Goal: Information Seeking & Learning: Find specific page/section

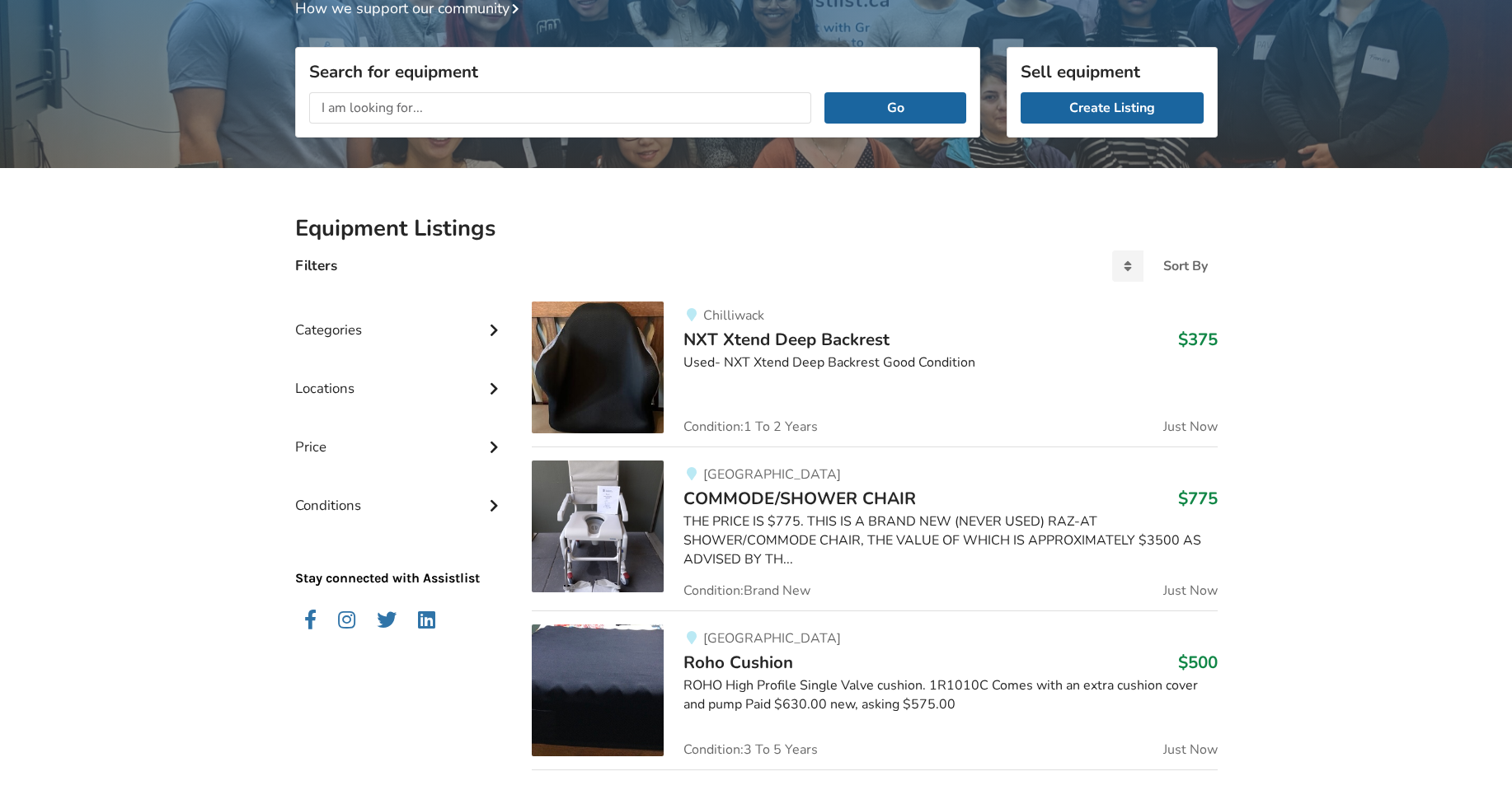
scroll to position [165, 0]
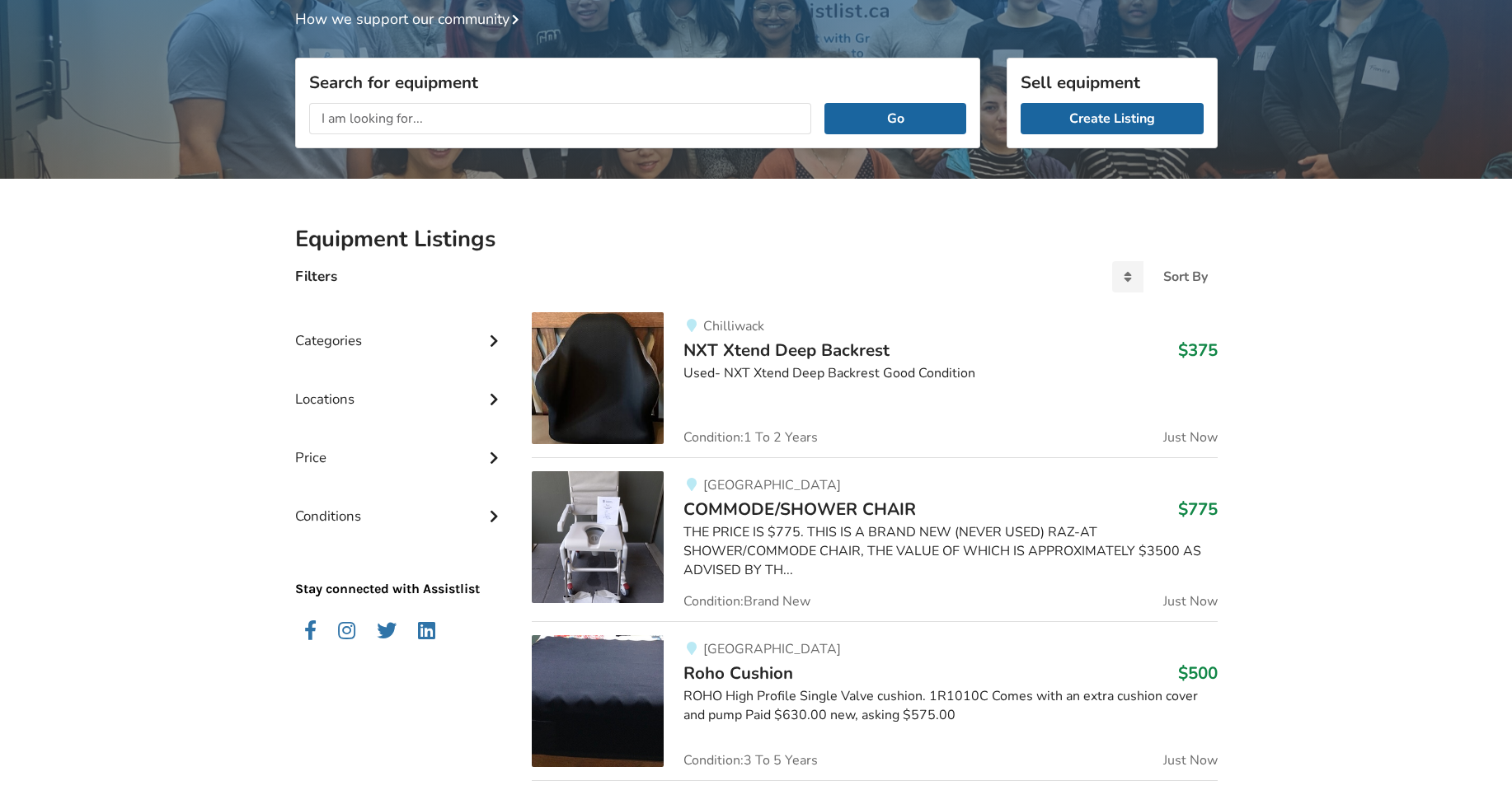
click at [419, 120] on input "text" at bounding box center [561, 118] width 503 height 32
type input "abbotsford"
click at [825, 103] on button "Go" at bounding box center [895, 118] width 141 height 32
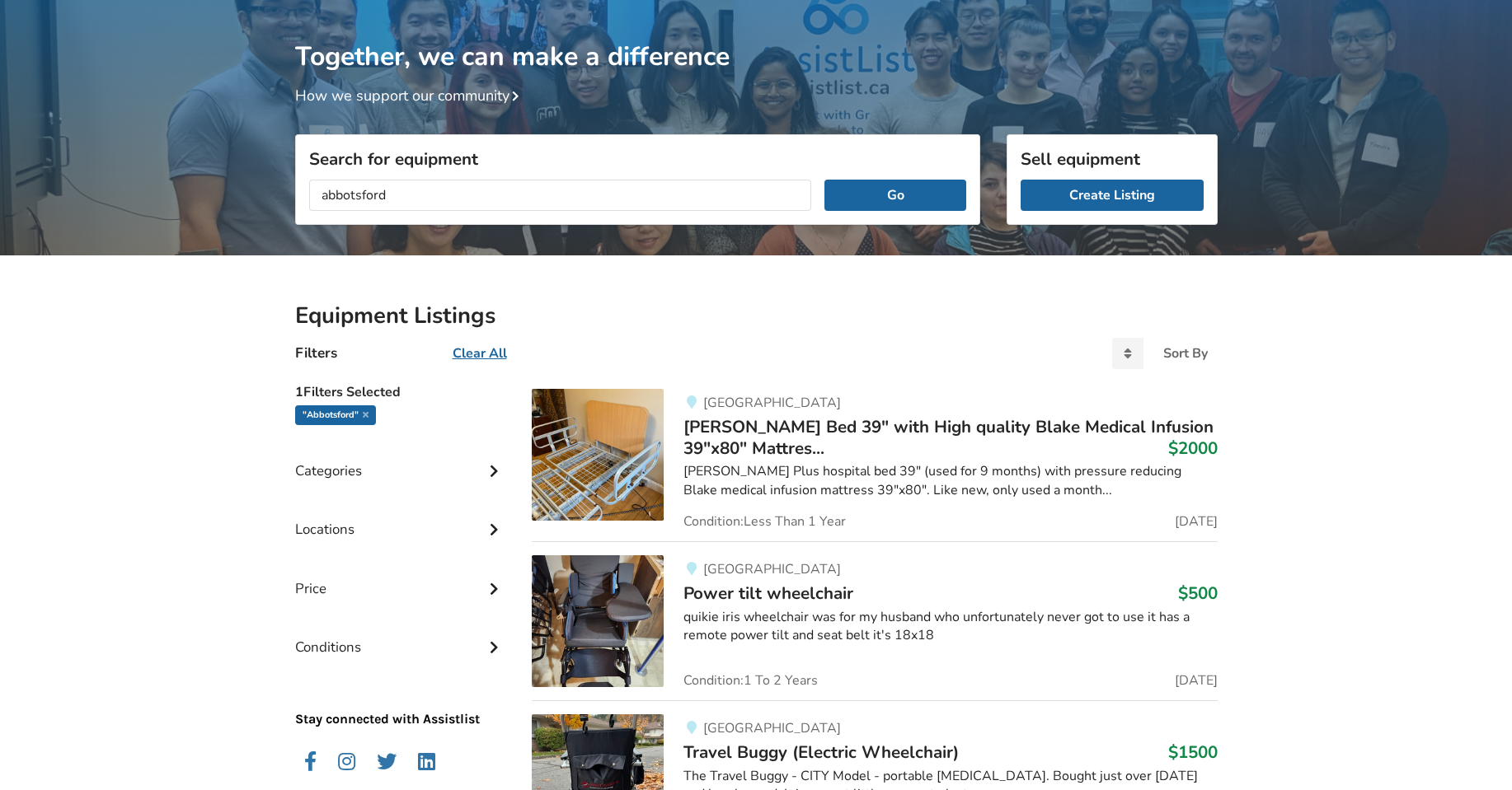
scroll to position [83, 0]
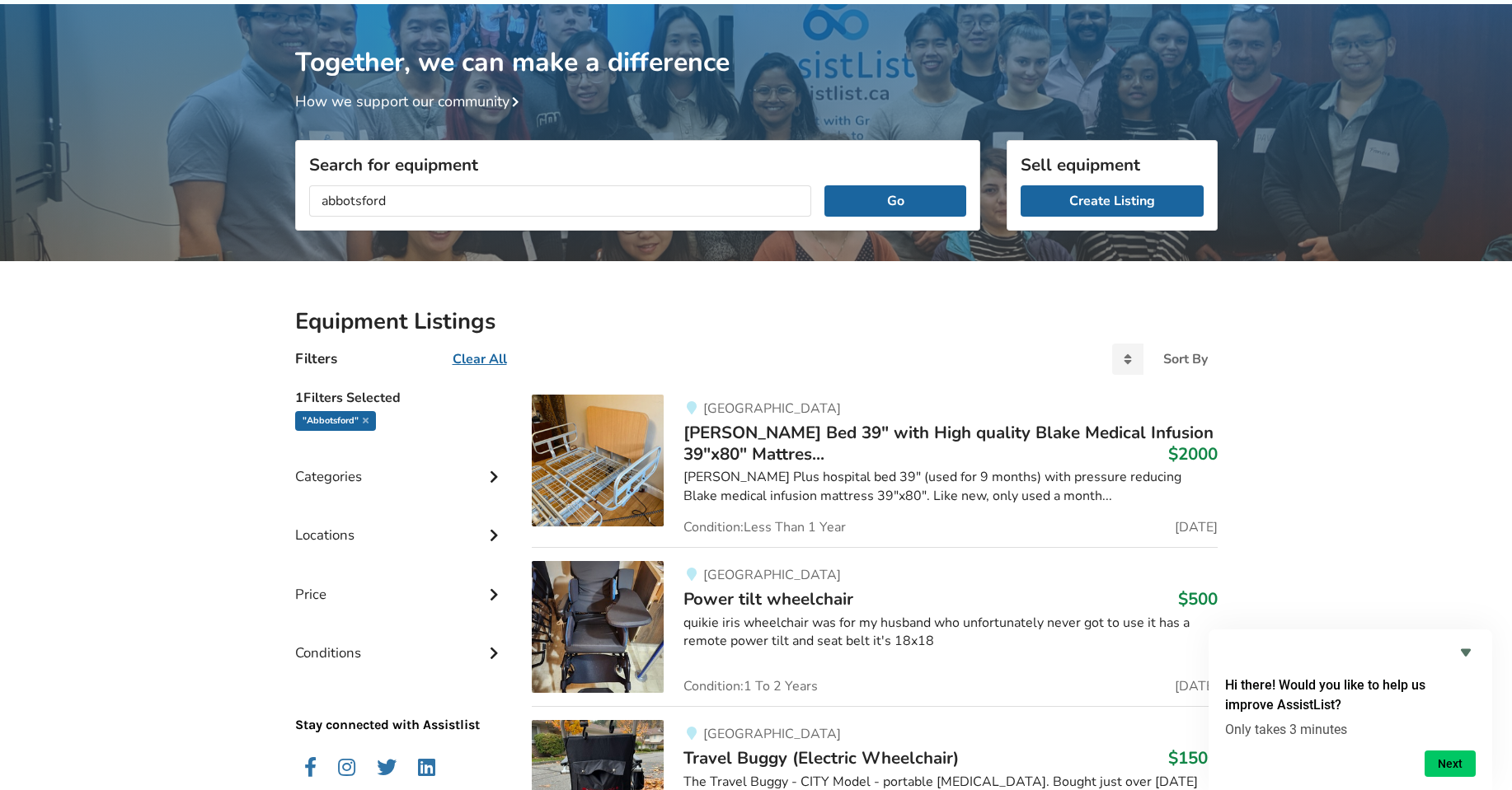
drag, startPoint x: 409, startPoint y: 203, endPoint x: 284, endPoint y: 167, distance: 130.1
type input "pursuit"
click at [825, 185] on button "Go" at bounding box center [895, 201] width 141 height 32
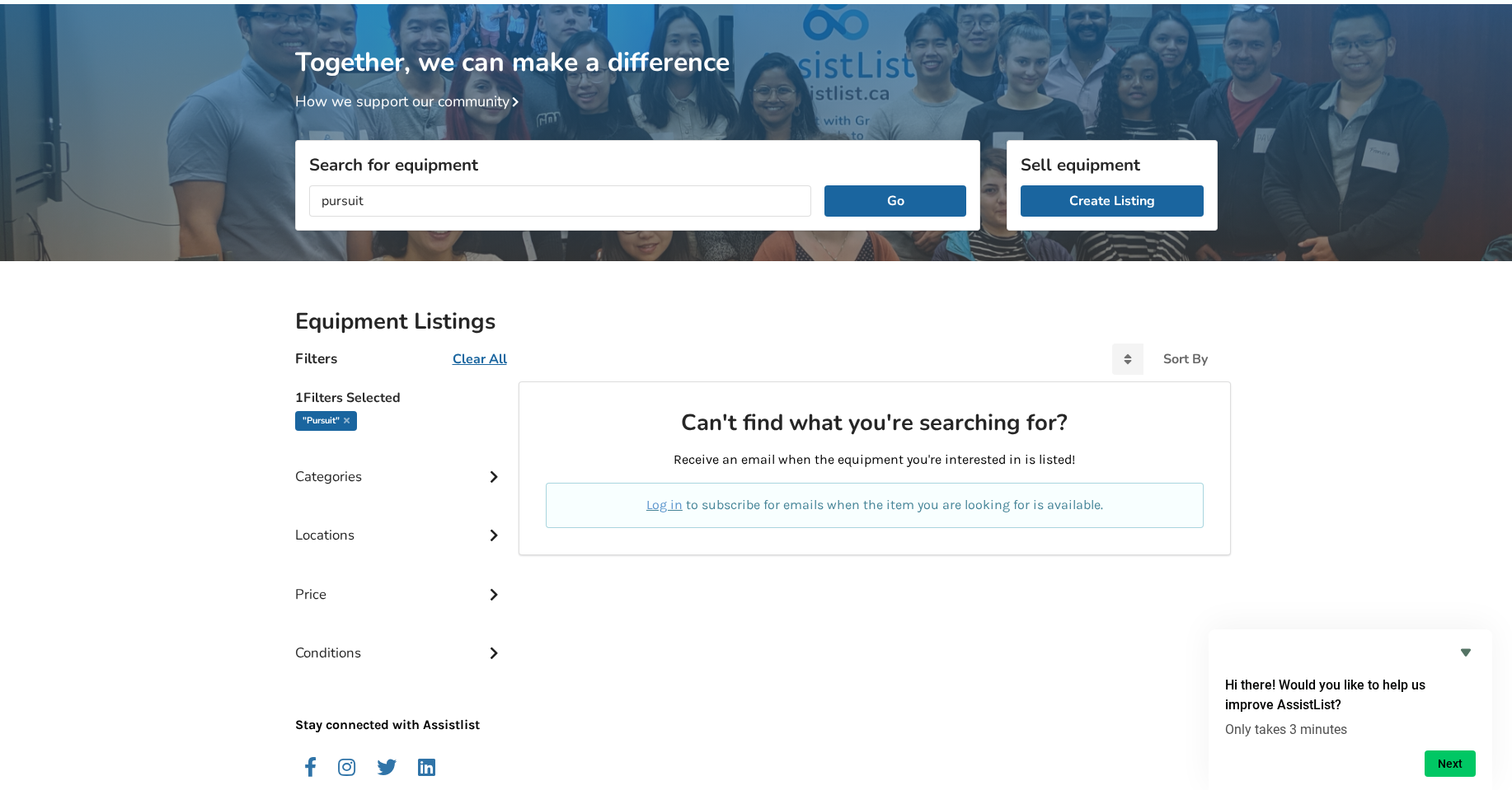
scroll to position [1, 0]
drag, startPoint x: 420, startPoint y: 194, endPoint x: 251, endPoint y: 206, distance: 169.4
click at [236, 218] on div "Together, we can make a difference How we support our community Search for equi…" at bounding box center [756, 421] width 1512 height 835
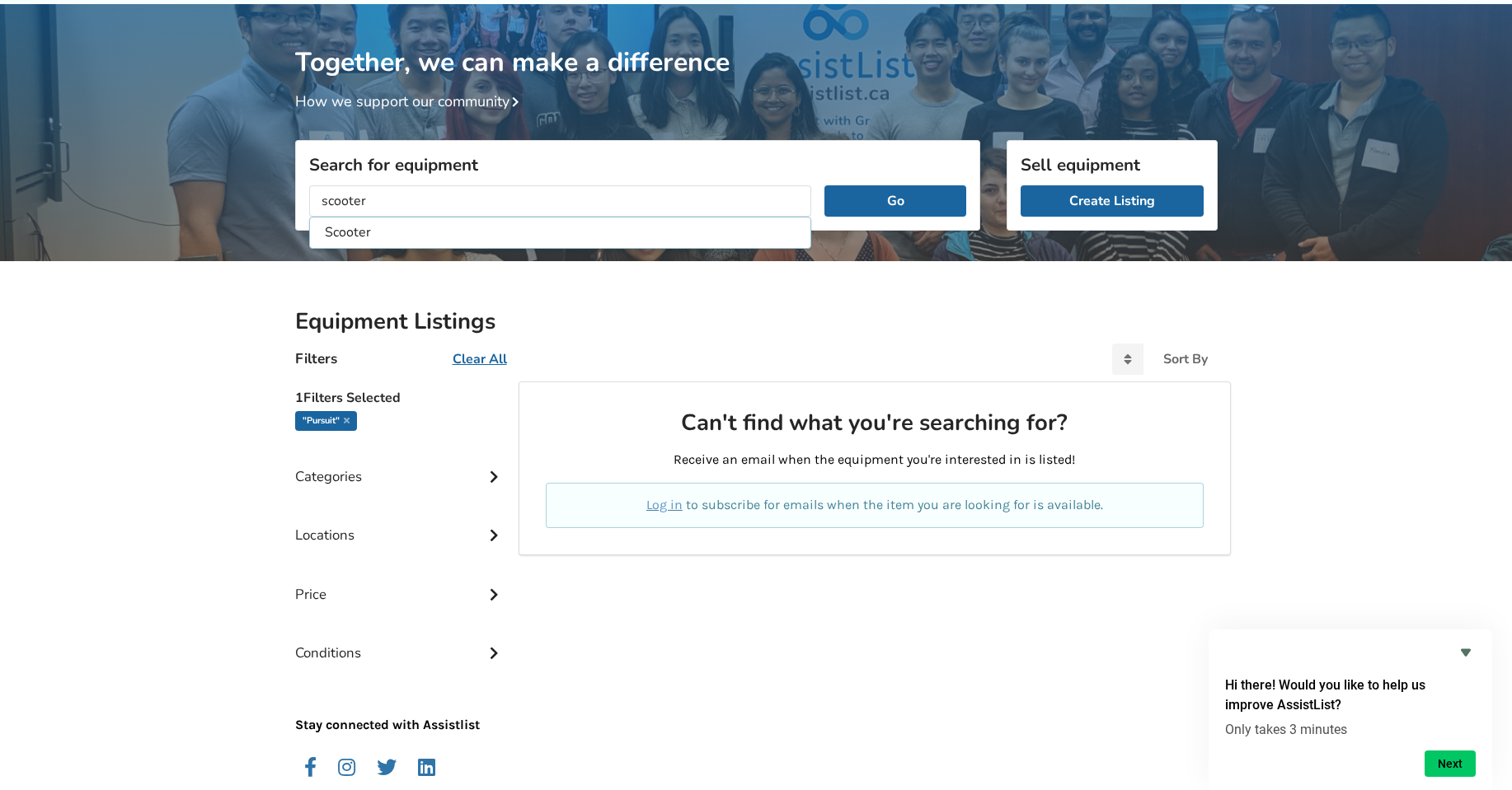
type input "scooter"
click at [825, 185] on button "Go" at bounding box center [895, 201] width 141 height 32
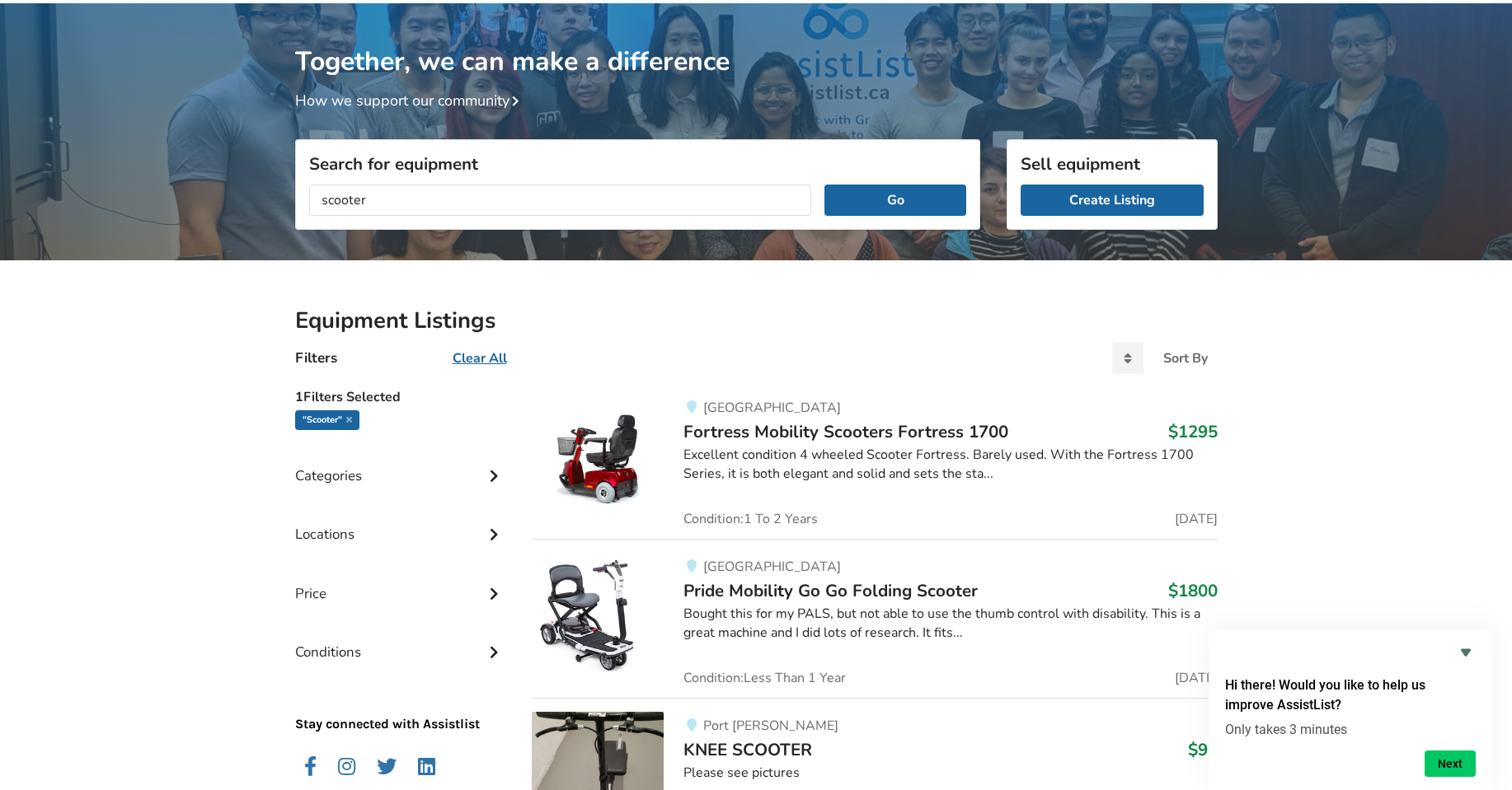
scroll to position [165, 0]
